Goal: Transaction & Acquisition: Purchase product/service

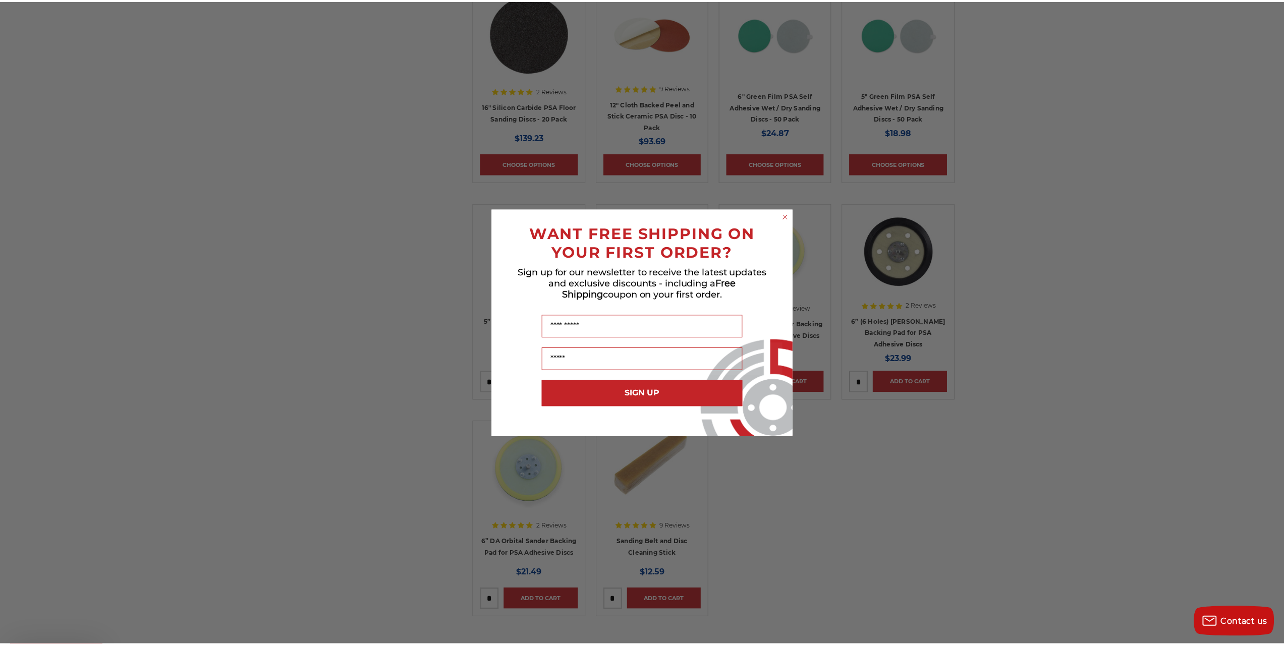
scroll to position [1362, 0]
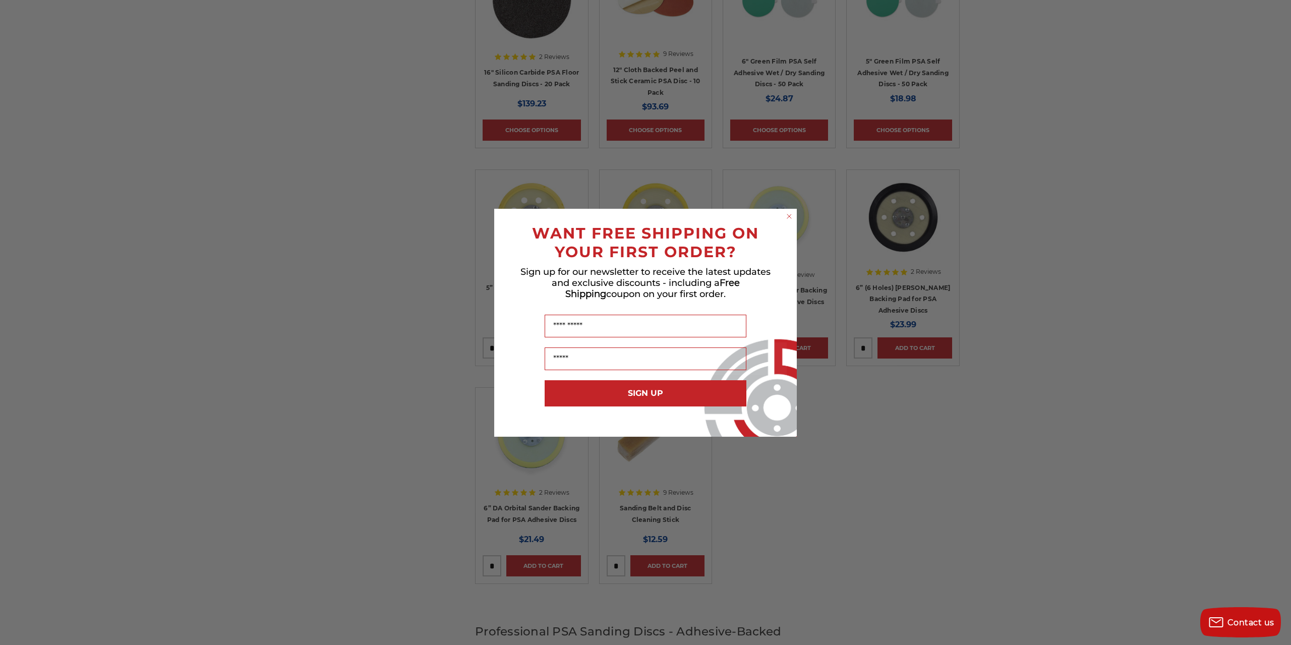
click at [787, 218] on icon "Close dialog" at bounding box center [789, 216] width 4 height 4
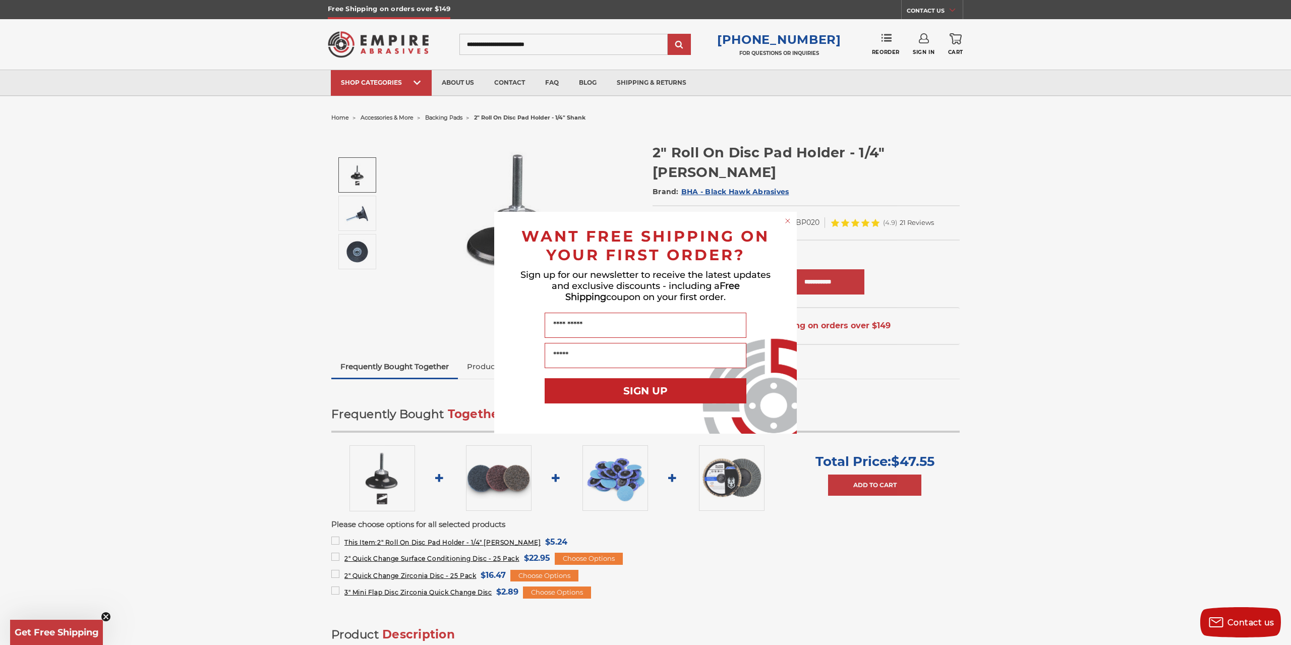
click at [784, 223] on circle "Close dialog" at bounding box center [788, 221] width 10 height 10
